Goal: Complete application form

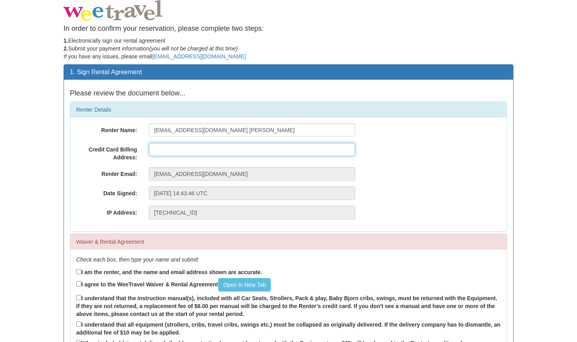
click at [217, 149] on input "text" at bounding box center [252, 149] width 207 height 13
type input "[STREET_ADDRESS]"
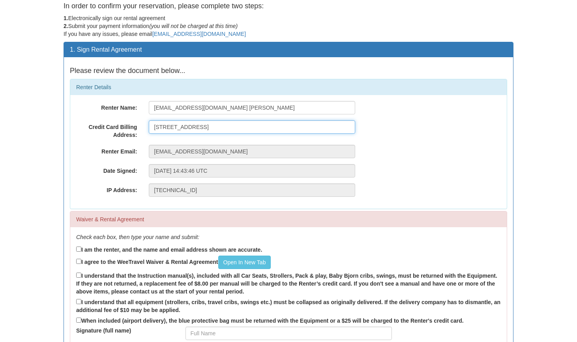
scroll to position [58, 0]
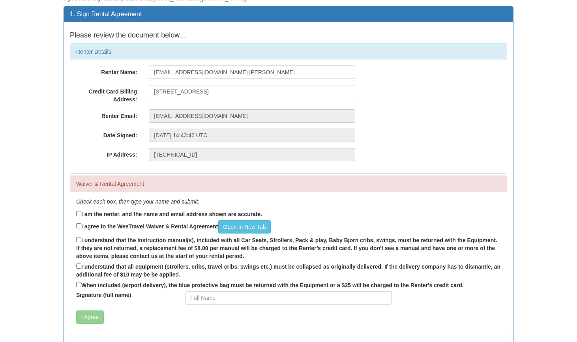
click at [162, 216] on label "I am the renter, and the name and email address shown are accurate." at bounding box center [169, 214] width 186 height 9
click at [81, 216] on input "I am the renter, and the name and email address shown are accurate." at bounding box center [78, 213] width 5 height 5
checkbox input "true"
click at [155, 226] on label "I agree to the WeeTravel Waiver & Rental Agreement Open In [GEOGRAPHIC_DATA]" at bounding box center [173, 226] width 195 height 13
click at [81, 226] on input "I agree to the WeeTravel Waiver & Rental Agreement Open In [GEOGRAPHIC_DATA]" at bounding box center [78, 225] width 5 height 5
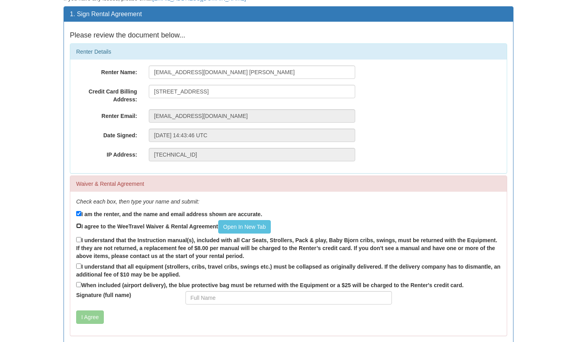
checkbox input "true"
click at [148, 238] on label "I understand that the Instruction manual(s), included with all Car Seats, Strol…" at bounding box center [288, 248] width 425 height 24
click at [81, 238] on input "I understand that the Instruction manual(s), included with all Car Seats, Strol…" at bounding box center [78, 239] width 5 height 5
checkbox input "true"
click at [120, 264] on label "I understand that all equipment (strollers, cribs, travel cribs, swings etc.) m…" at bounding box center [288, 270] width 425 height 17
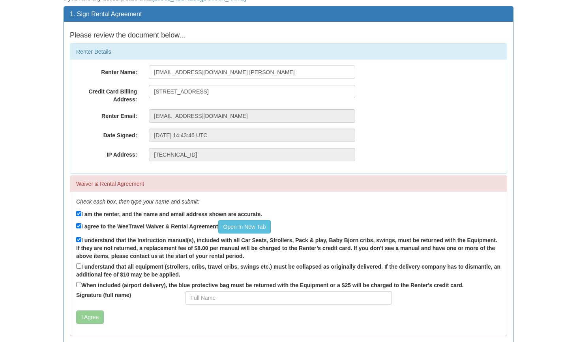
click at [81, 264] on input "I understand that all equipment (strollers, cribs, travel cribs, swings etc.) m…" at bounding box center [78, 266] width 5 height 5
checkbox input "true"
click at [115, 284] on label "When included (airport delivery), the blue protective bag must be returned with…" at bounding box center [270, 285] width 388 height 9
click at [81, 284] on input "When included (airport delivery), the blue protective bag must be returned with…" at bounding box center [78, 284] width 5 height 5
checkbox input "true"
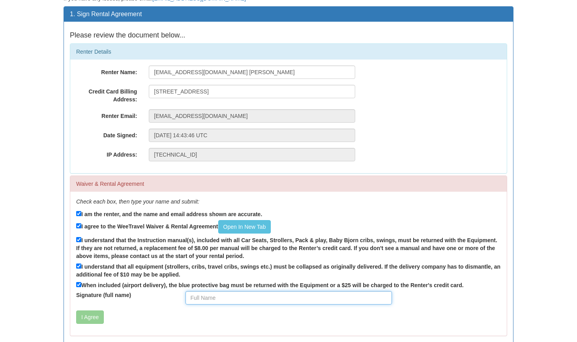
click at [213, 301] on input "Signature (full name)" at bounding box center [289, 297] width 207 height 13
type input "[PERSON_NAME]"
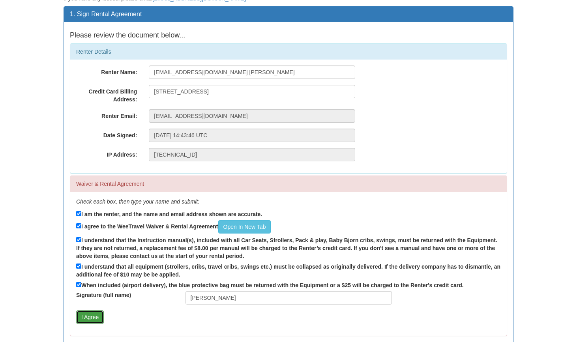
click at [98, 316] on button "I Agree" at bounding box center [90, 317] width 28 height 13
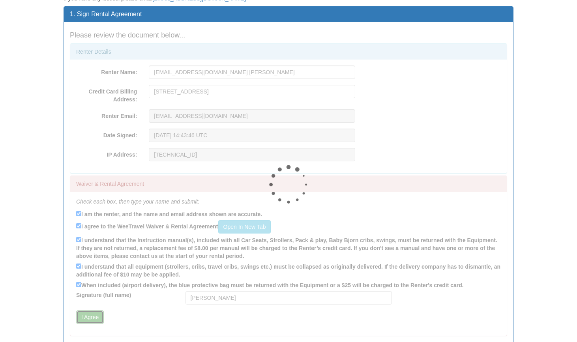
scroll to position [0, 0]
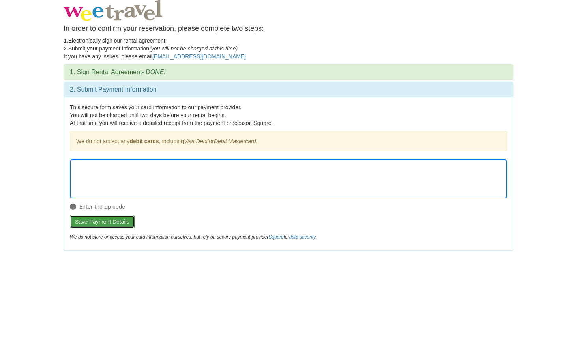
click at [122, 216] on button "Save Payment Details" at bounding box center [102, 221] width 65 height 13
